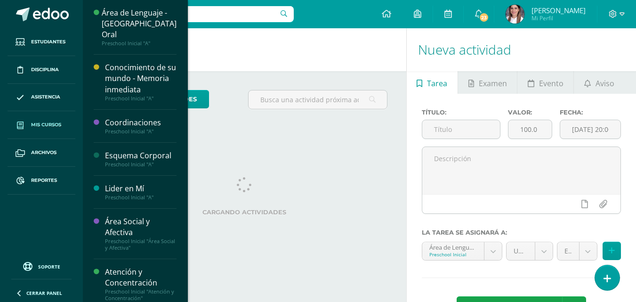
click at [61, 120] on link "Mis cursos" at bounding box center [42, 125] width 68 height 28
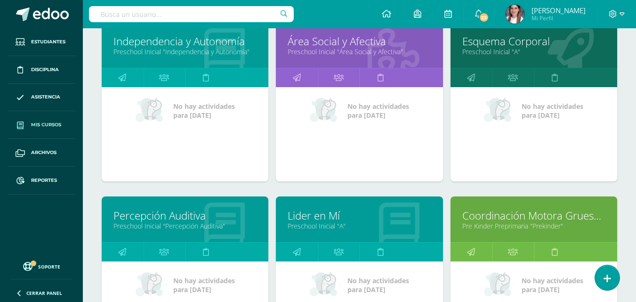
scroll to position [518, 0]
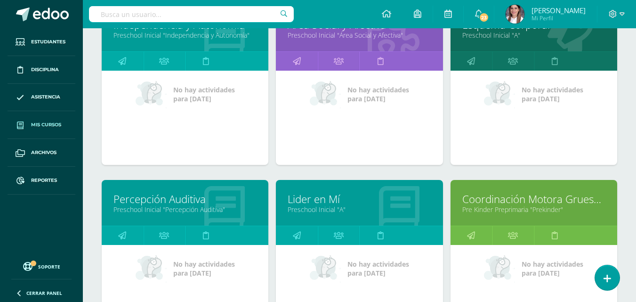
click at [184, 211] on link "Preschool Inicial "Percepción Auditiva"" at bounding box center [184, 209] width 143 height 9
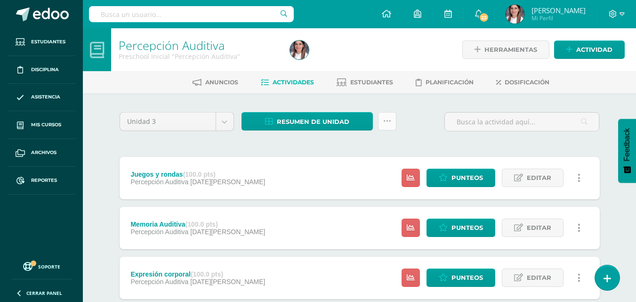
click at [389, 122] on icon at bounding box center [387, 121] width 8 height 8
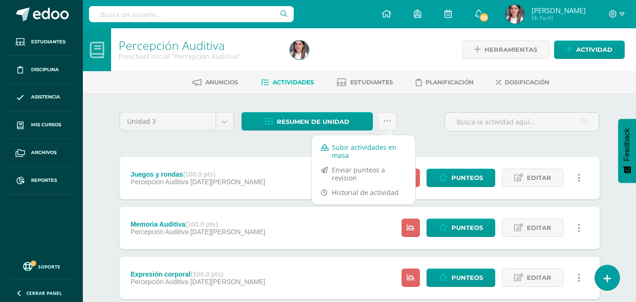
click at [353, 154] on link "Subir actividades en masa" at bounding box center [364, 151] width 104 height 23
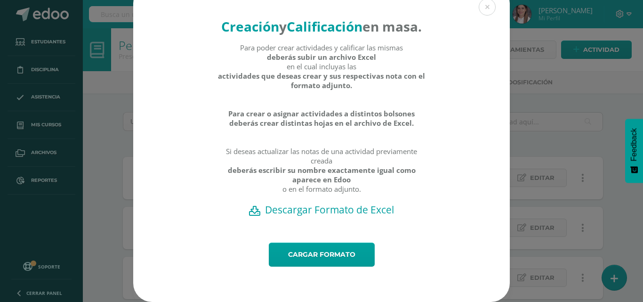
scroll to position [33, 0]
click at [307, 246] on link "Cargar formato" at bounding box center [322, 254] width 106 height 24
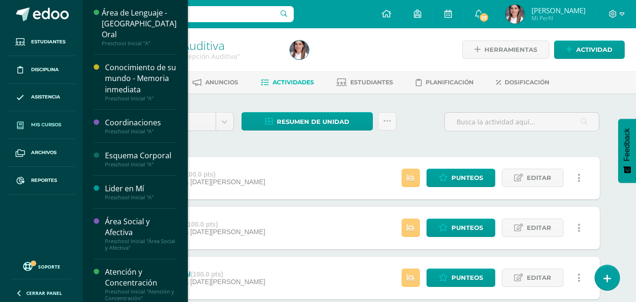
click at [53, 127] on span "Mis cursos" at bounding box center [46, 125] width 30 height 8
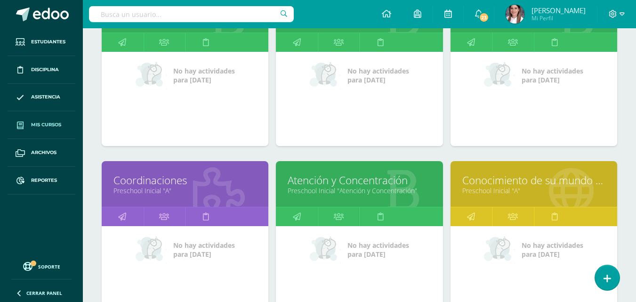
scroll to position [235, 0]
